Goal: Use online tool/utility: Utilize a website feature to perform a specific function

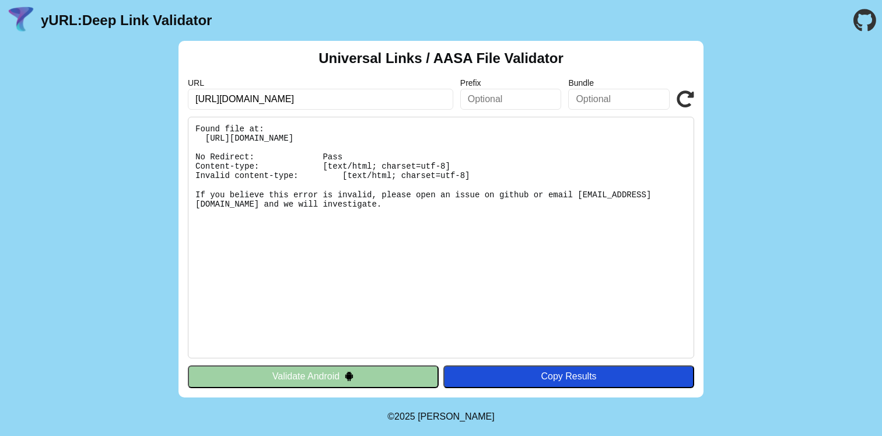
click at [690, 90] on icon at bounding box center [685, 98] width 17 height 17
click at [311, 377] on button "Validate Android" at bounding box center [313, 376] width 251 height 22
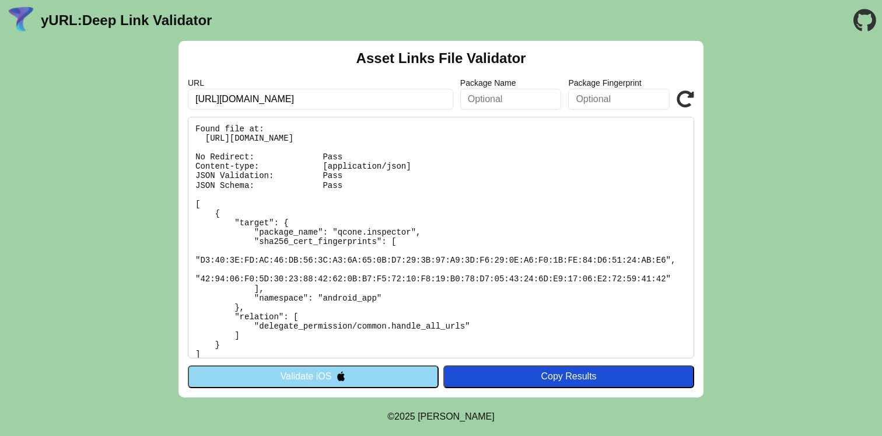
click at [311, 377] on button "Validate iOS" at bounding box center [313, 376] width 251 height 22
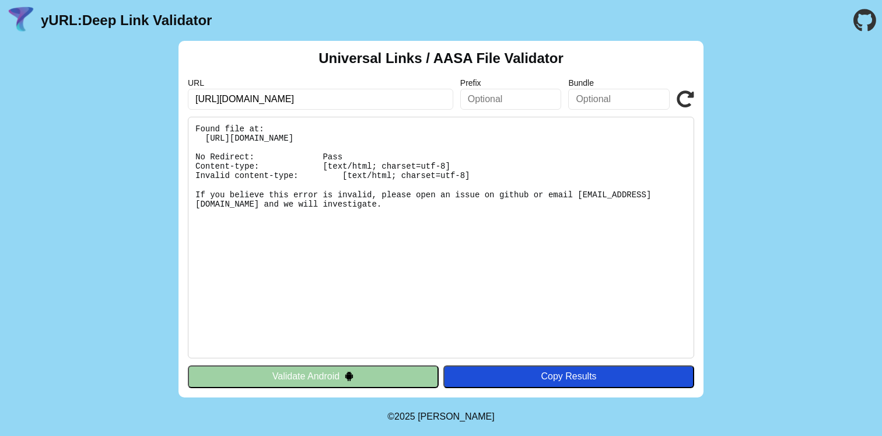
click at [688, 93] on icon at bounding box center [685, 98] width 17 height 17
click at [292, 101] on input "[URL][DOMAIN_NAME]" at bounding box center [320, 99] width 265 height 21
